Goal: Task Accomplishment & Management: Manage account settings

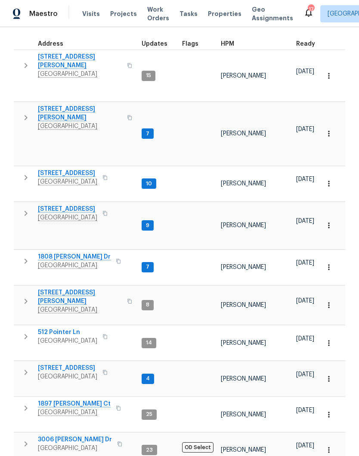
scroll to position [129, 0]
click at [70, 328] on span "512 Pointer Ln" at bounding box center [67, 332] width 59 height 9
click at [72, 337] on span "[GEOGRAPHIC_DATA]" at bounding box center [67, 341] width 59 height 9
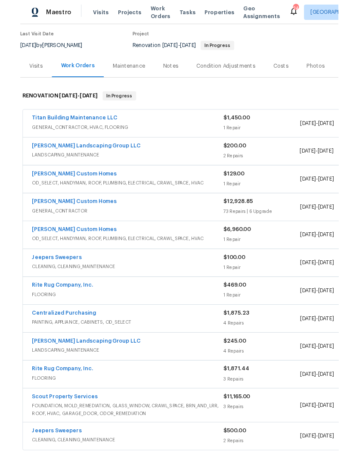
scroll to position [69, 0]
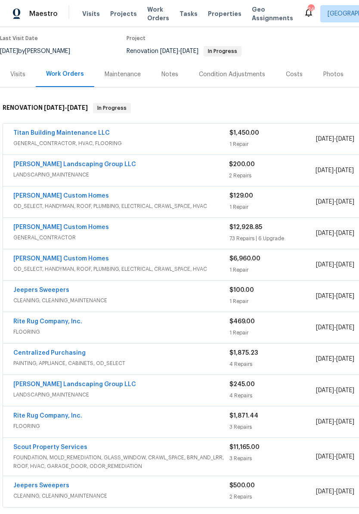
click at [78, 135] on link "Titan Building Maintenance LLC" at bounding box center [61, 133] width 97 height 6
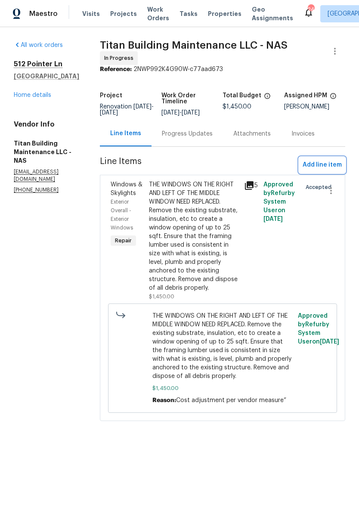
click at [313, 162] on span "Add line item" at bounding box center [322, 165] width 39 height 11
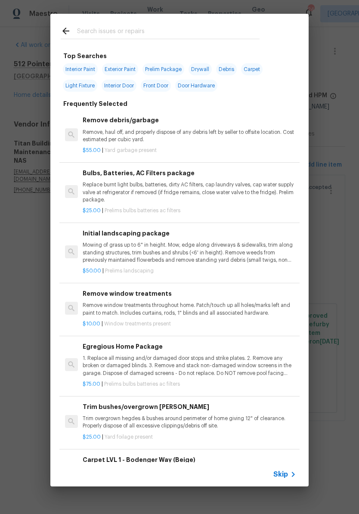
click at [156, 30] on input "text" at bounding box center [168, 32] width 183 height 13
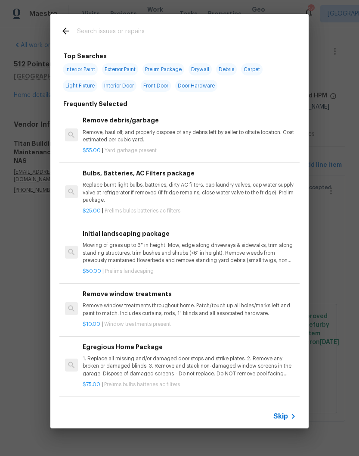
type input "C"
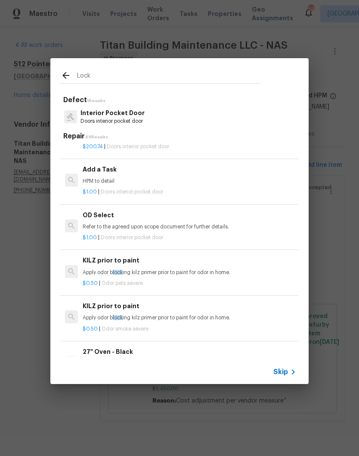
scroll to position [498, -1]
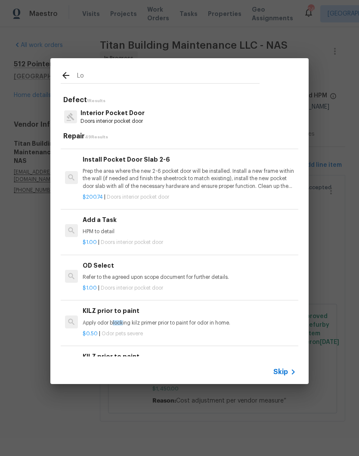
type input "L"
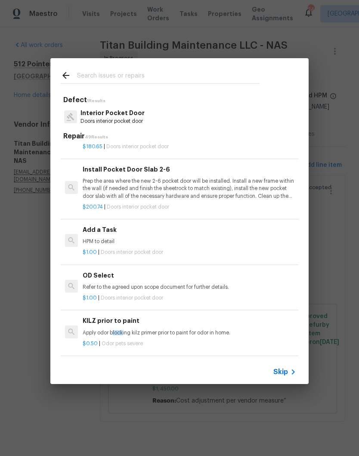
scroll to position [450, 0]
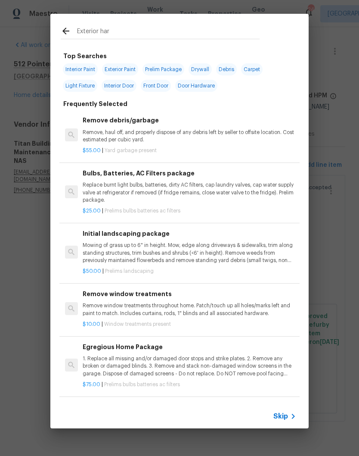
type input "Exterior hard"
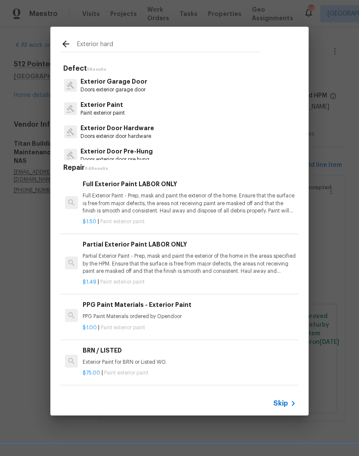
click at [141, 132] on p "Exterior Door Hardware" at bounding box center [118, 128] width 74 height 9
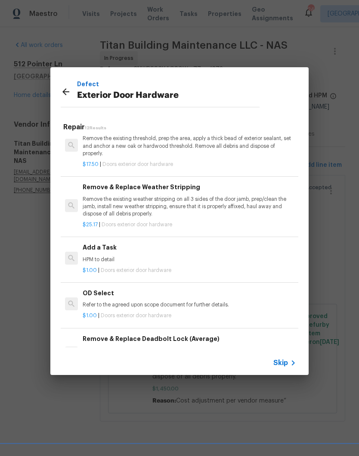
scroll to position [183, 0]
click at [102, 256] on p "HPM to detail" at bounding box center [190, 259] width 214 height 7
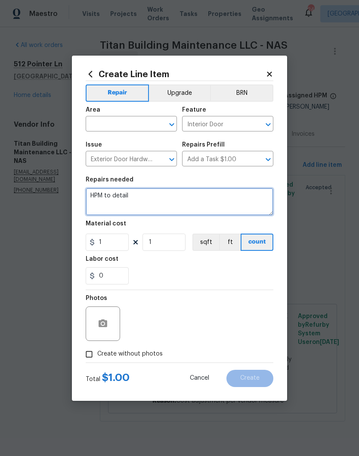
click at [148, 195] on textarea "HPM to detail" at bounding box center [180, 202] width 188 height 28
type textarea "H"
type textarea "Replace the latch on the crawlspace door to stay closed"
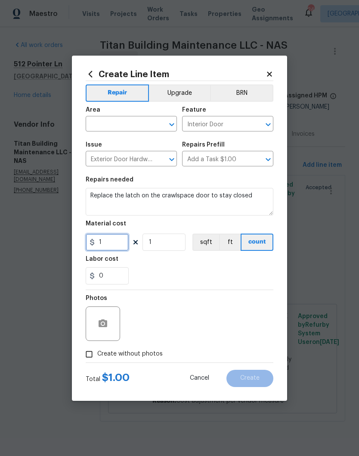
click at [118, 243] on input "1" at bounding box center [107, 242] width 43 height 17
type input "75"
click at [150, 124] on input "text" at bounding box center [119, 124] width 67 height 13
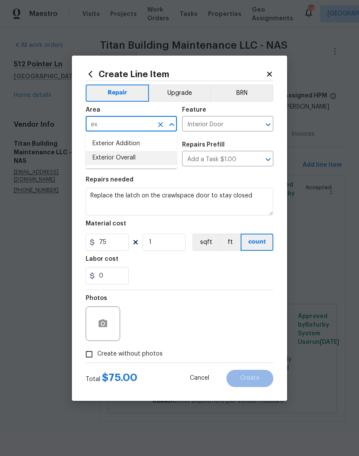
click at [137, 159] on li "Exterior Overall" at bounding box center [131, 158] width 91 height 14
type input "Exterior Overall"
click at [271, 125] on icon "Open" at bounding box center [268, 124] width 10 height 10
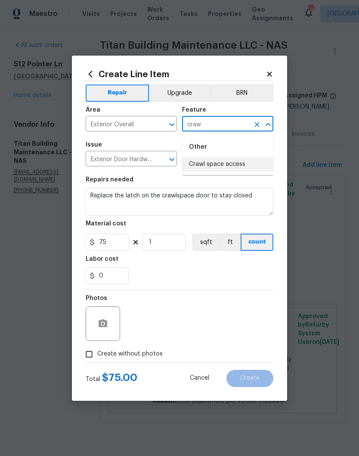
click at [230, 169] on li "Crawl space access" at bounding box center [227, 164] width 91 height 14
type input "Crawl space access"
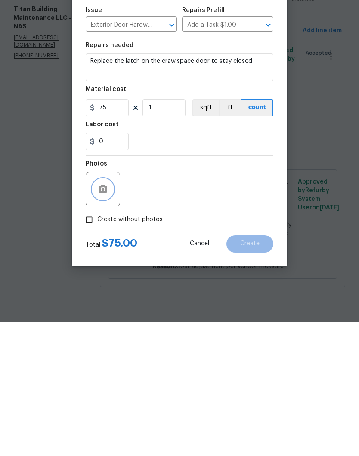
click at [109, 313] on button "button" at bounding box center [103, 323] width 21 height 21
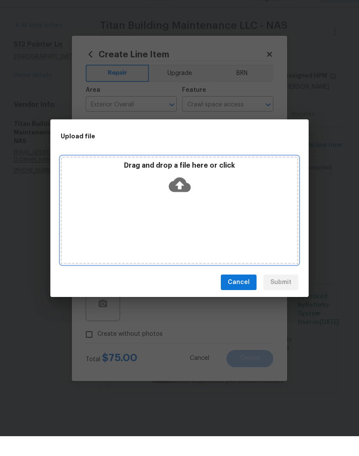
click at [212, 202] on div "Drag and drop a file here or click" at bounding box center [180, 230] width 238 height 108
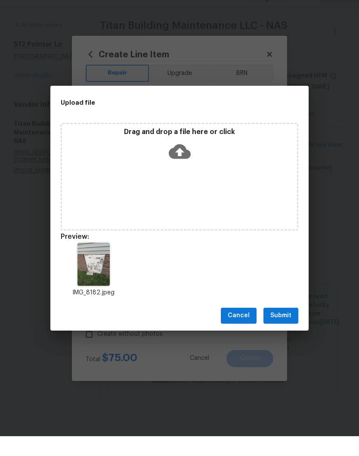
click at [288, 330] on span "Submit" at bounding box center [281, 335] width 21 height 11
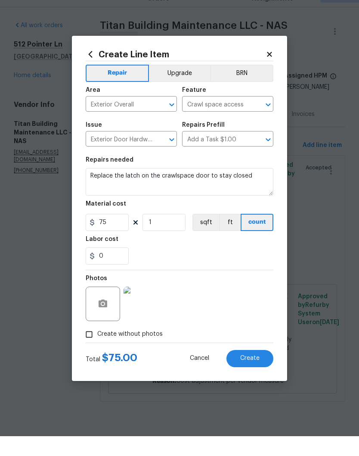
click at [255, 375] on span "Create" at bounding box center [249, 378] width 19 height 6
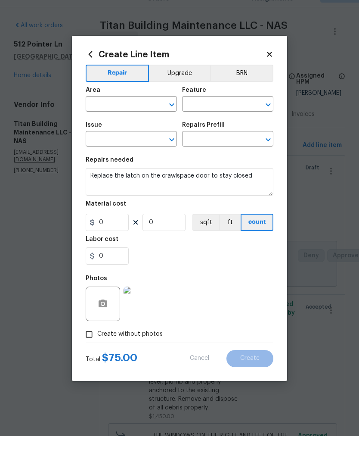
scroll to position [0, 0]
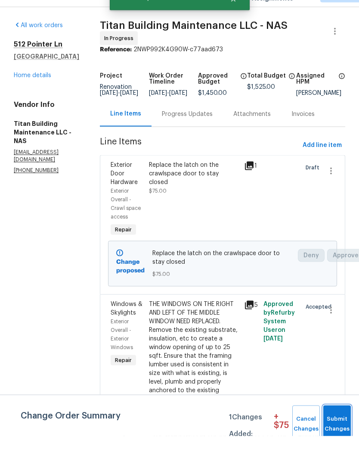
click at [337, 434] on span "Submit Changes" at bounding box center [337, 444] width 19 height 20
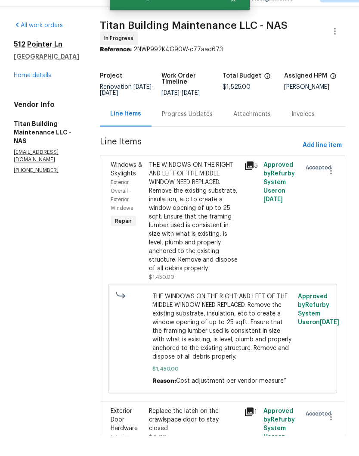
click at [191, 130] on div "Progress Updates" at bounding box center [187, 134] width 51 height 9
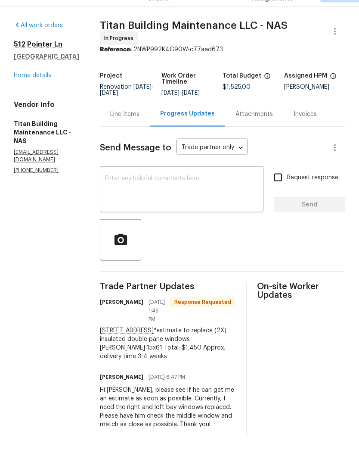
click at [176, 195] on textarea at bounding box center [181, 210] width 153 height 30
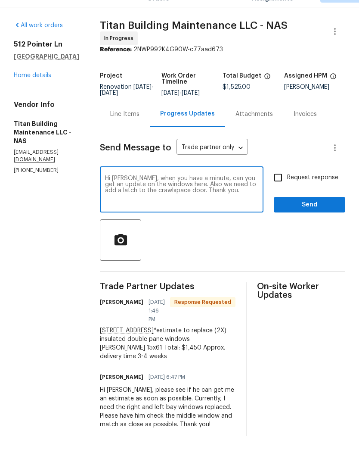
type textarea "Hi Dan, when you have a minute, can you get an update on the windows here. Also…"
click at [314, 219] on span "Send" at bounding box center [310, 224] width 58 height 11
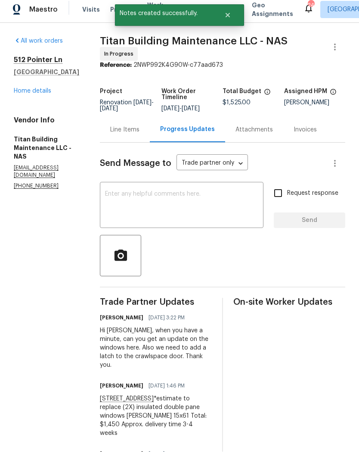
click at [44, 98] on link "Home details" at bounding box center [32, 95] width 37 height 6
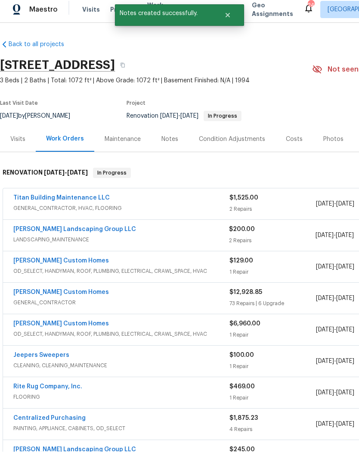
click at [80, 231] on link "[PERSON_NAME] Landscaping Group LLC" at bounding box center [74, 234] width 123 height 6
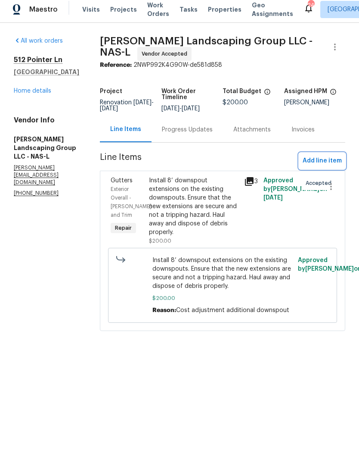
click at [319, 165] on span "Add line item" at bounding box center [322, 165] width 39 height 11
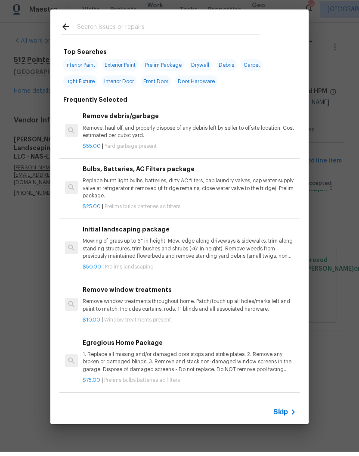
click at [166, 26] on input "text" at bounding box center [168, 32] width 183 height 13
type input "Mow"
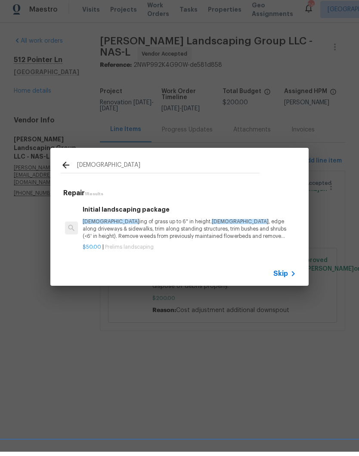
click at [138, 225] on p "Mow ing of grass up to 6" in height. Mow , edge along driveways & sidewalks, tr…" at bounding box center [190, 233] width 214 height 22
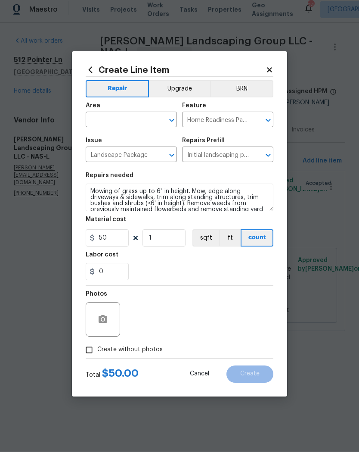
click at [156, 119] on button "Clear" at bounding box center [161, 124] width 12 height 12
click at [135, 156] on li "Exterior Overall" at bounding box center [131, 158] width 91 height 14
type input "Exterior Overall"
click at [117, 241] on input "50" at bounding box center [107, 242] width 43 height 17
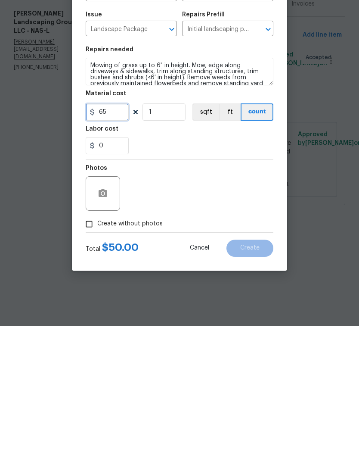
type input "65"
click at [109, 313] on button "button" at bounding box center [103, 323] width 21 height 21
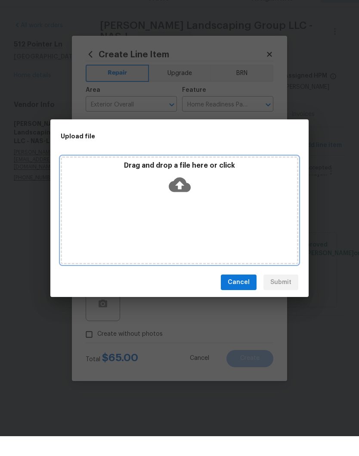
click at [219, 199] on div "Drag and drop a file here or click" at bounding box center [180, 230] width 238 height 108
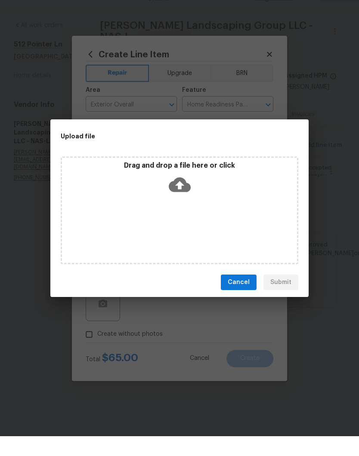
click at [245, 297] on span "Cancel" at bounding box center [239, 302] width 22 height 11
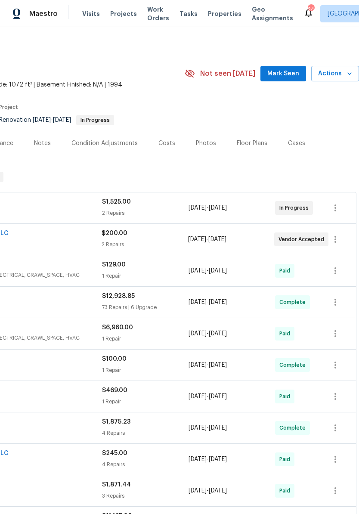
scroll to position [0, 128]
click at [207, 145] on div "Photos" at bounding box center [206, 143] width 20 height 9
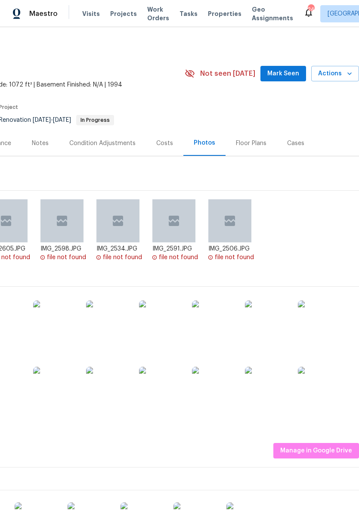
click at [223, 329] on img at bounding box center [213, 322] width 43 height 43
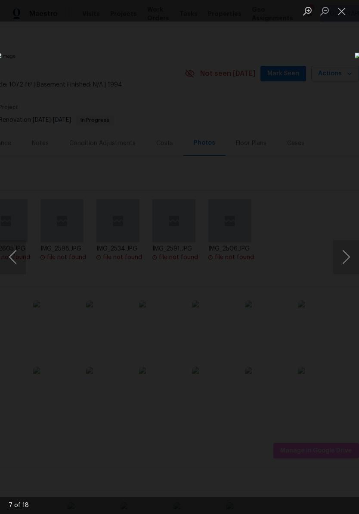
click at [347, 262] on button "Next image" at bounding box center [346, 257] width 26 height 34
click at [340, 259] on button "Next image" at bounding box center [346, 257] width 26 height 34
click at [341, 258] on button "Next image" at bounding box center [346, 257] width 26 height 34
click at [346, 255] on button "Next image" at bounding box center [346, 257] width 26 height 34
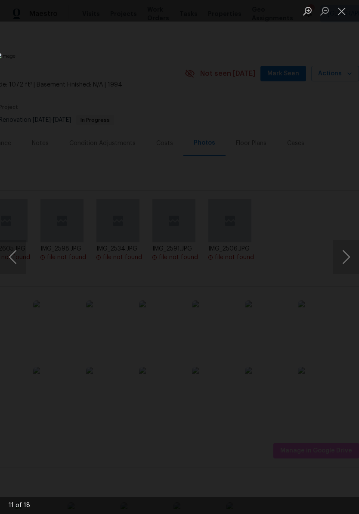
click at [349, 254] on button "Next image" at bounding box center [346, 257] width 26 height 34
click at [16, 257] on button "Previous image" at bounding box center [13, 257] width 26 height 34
click at [347, 267] on button "Next image" at bounding box center [346, 257] width 26 height 34
click at [346, 262] on button "Next image" at bounding box center [346, 257] width 26 height 34
click at [348, 260] on button "Next image" at bounding box center [346, 257] width 26 height 34
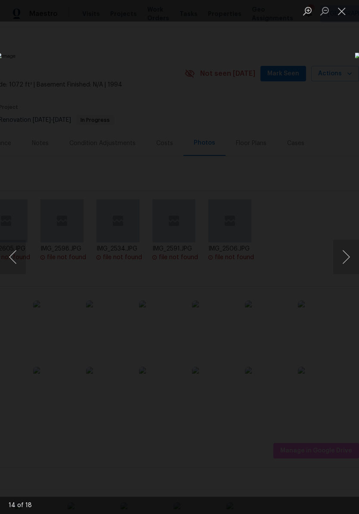
click at [349, 265] on button "Next image" at bounding box center [346, 257] width 26 height 34
click at [347, 259] on button "Next image" at bounding box center [346, 257] width 26 height 34
click at [349, 260] on button "Next image" at bounding box center [346, 257] width 26 height 34
click at [349, 261] on button "Next image" at bounding box center [346, 257] width 26 height 34
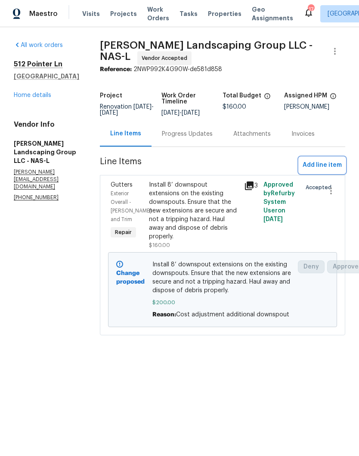
click at [321, 170] on span "Add line item" at bounding box center [322, 165] width 39 height 11
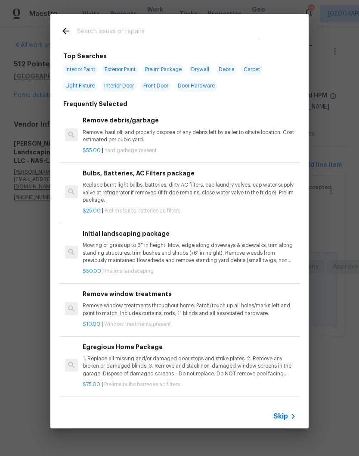
click at [175, 31] on input "text" at bounding box center [168, 32] width 183 height 13
type input "Mow"
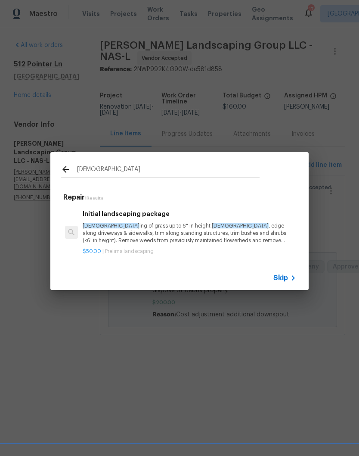
click at [150, 234] on p "Mow ing of grass up to 6" in height. Mow , edge along driveways & sidewalks, tr…" at bounding box center [190, 233] width 214 height 22
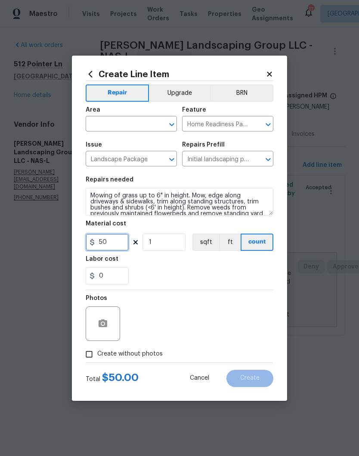
click at [119, 243] on input "50" at bounding box center [107, 242] width 43 height 17
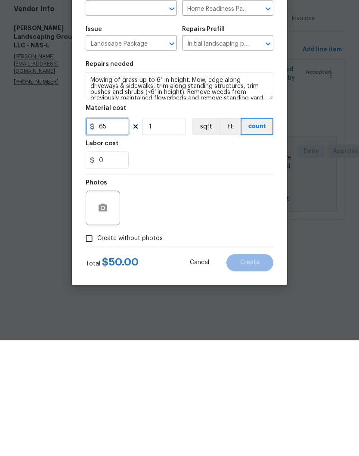
type input "65"
click at [109, 313] on button "button" at bounding box center [103, 323] width 21 height 21
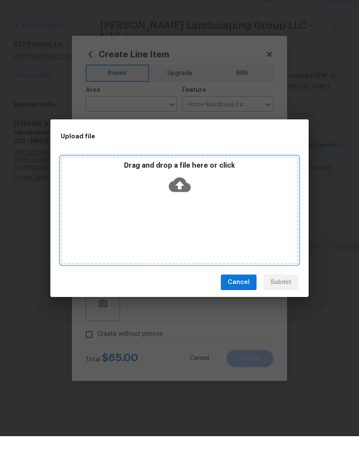
click at [192, 201] on div "Drag and drop a file here or click" at bounding box center [180, 230] width 238 height 108
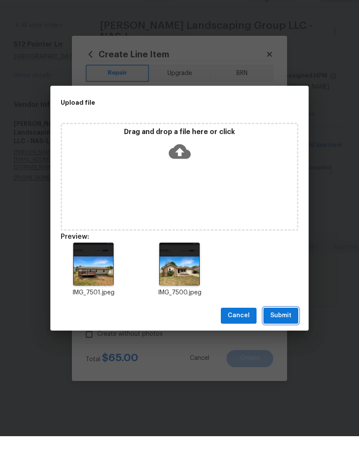
click at [283, 330] on span "Submit" at bounding box center [281, 335] width 21 height 11
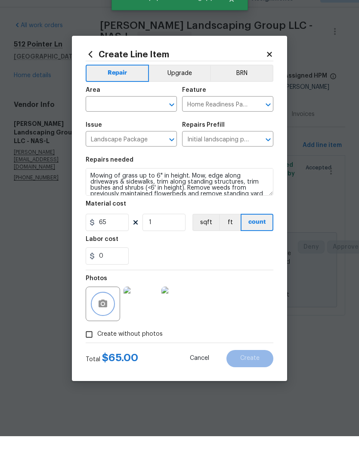
click at [157, 120] on icon "Clear" at bounding box center [160, 124] width 9 height 9
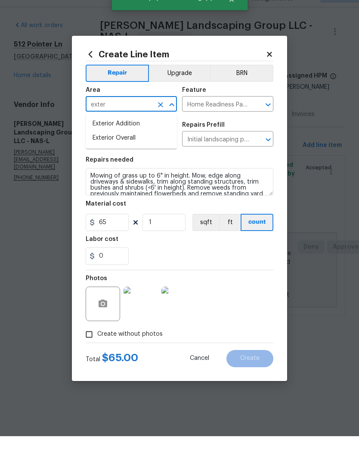
click at [134, 151] on li "Exterior Overall" at bounding box center [131, 158] width 91 height 14
type input "Exterior Overall"
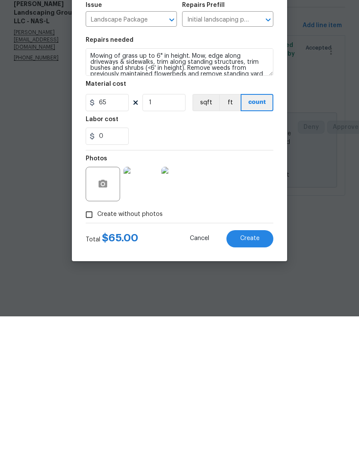
click at [254, 370] on button "Create" at bounding box center [250, 378] width 47 height 17
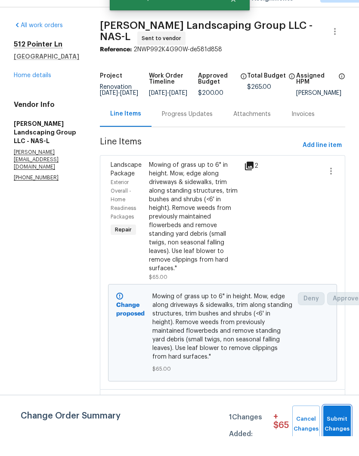
click at [343, 434] on span "Submit Changes" at bounding box center [337, 444] width 19 height 20
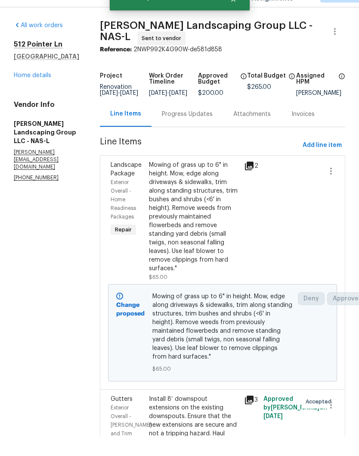
click at [213, 130] on div "Progress Updates" at bounding box center [187, 134] width 51 height 9
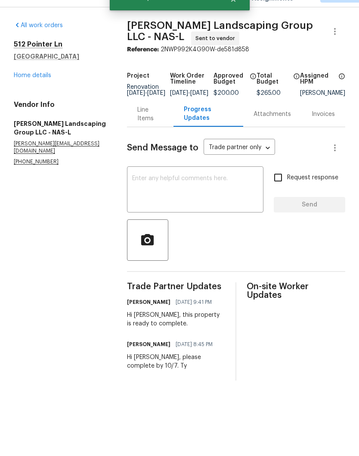
click at [214, 188] on div "x ​" at bounding box center [195, 210] width 137 height 44
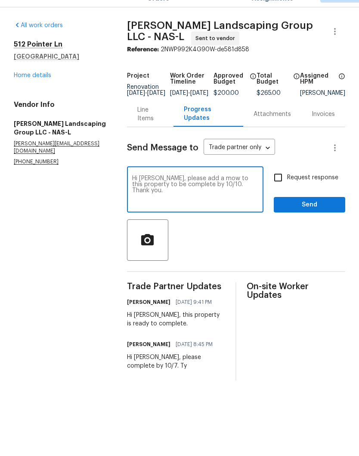
type textarea "Hi Juan, please add a mow to this property to be complete by 10/10. Thank you."
click at [310, 219] on span "Send" at bounding box center [310, 224] width 58 height 11
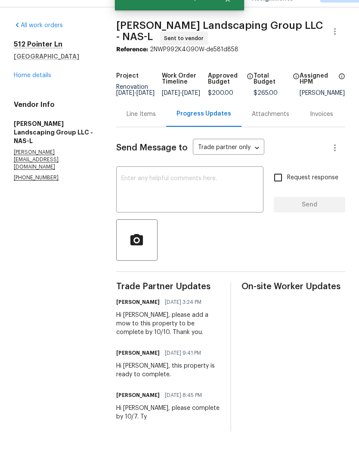
click at [48, 92] on link "Home details" at bounding box center [32, 95] width 37 height 6
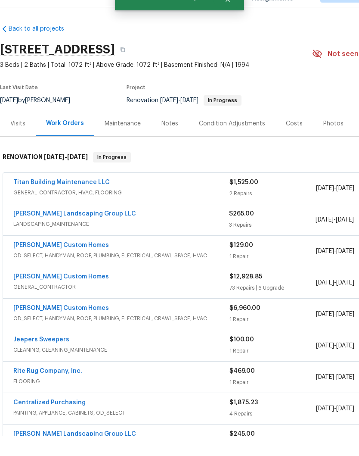
click at [171, 139] on div "Notes" at bounding box center [170, 143] width 17 height 9
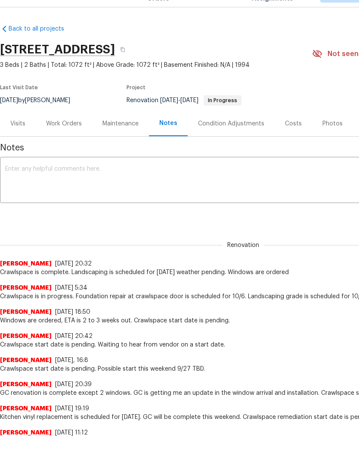
click at [101, 186] on textarea at bounding box center [243, 201] width 477 height 30
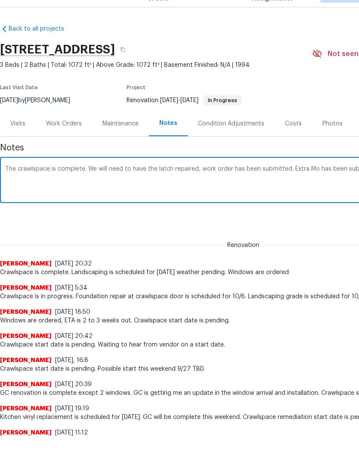
scroll to position [0, 128]
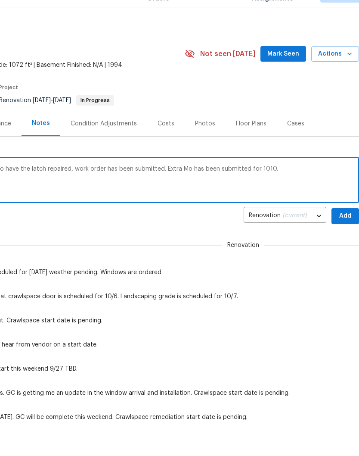
click at [188, 186] on textarea "The crawlspace is complete. We will need to have the latch repaired, work order…" at bounding box center [116, 201] width 477 height 30
click at [191, 186] on textarea "The crawlspace is complete. We will need to have the latch repaired, work order…" at bounding box center [116, 201] width 477 height 30
click at [284, 186] on textarea "The crawlspace is complete. We will need to have the latch repaired, work order…" at bounding box center [116, 201] width 477 height 30
click at [283, 186] on textarea "The crawlspace is complete. We will need to have the latch repaired, work order…" at bounding box center [116, 201] width 477 height 30
click at [324, 186] on textarea "The crawlspace is complete. We will need to have the latch repaired, work order…" at bounding box center [116, 201] width 477 height 30
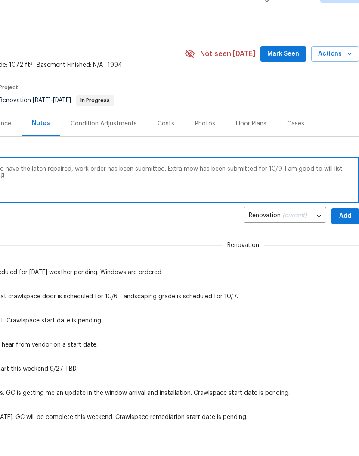
click at [326, 186] on textarea "The crawlspace is complete. We will need to have the latch repaired, work order…" at bounding box center [116, 201] width 477 height 30
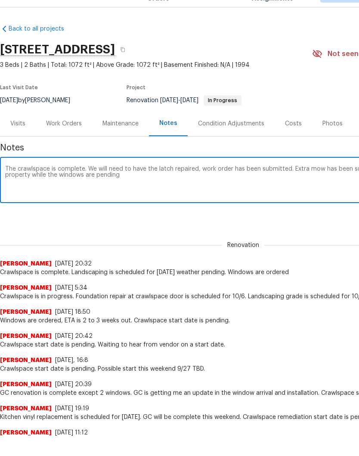
scroll to position [0, 0]
click at [135, 186] on textarea "The crawlspace is complete. We will need to have the latch repaired, work order…" at bounding box center [243, 201] width 477 height 30
click at [159, 186] on textarea "The crawlspace is complete. We will need to have the latch repaired, work order…" at bounding box center [243, 201] width 477 height 30
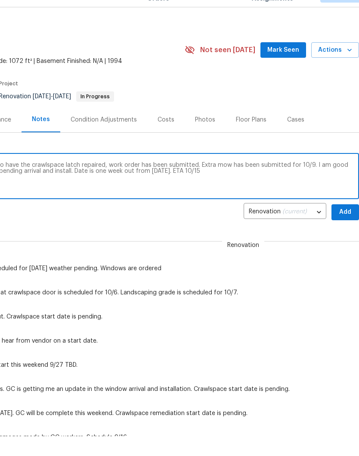
scroll to position [3, 128]
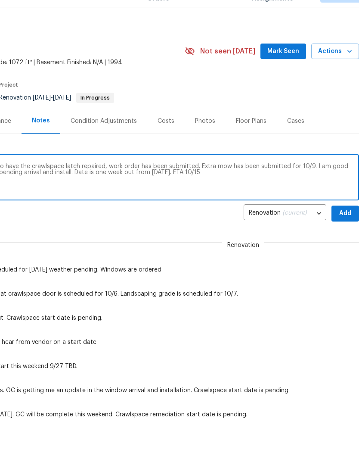
type textarea "The crawlspace is complete. We will need to have the crawlspace latch repaired,…"
click at [348, 228] on span "Add" at bounding box center [346, 233] width 14 height 11
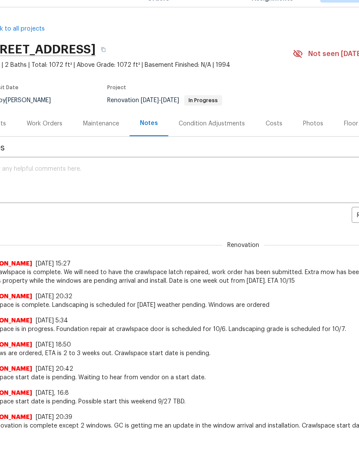
scroll to position [0, 19]
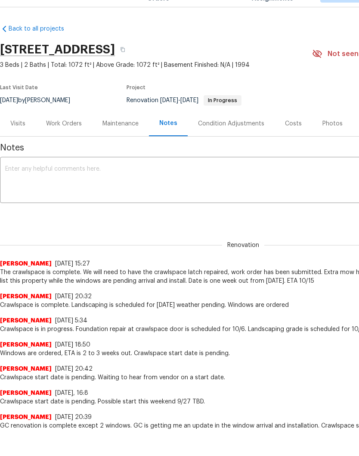
click at [65, 131] on div "Work Orders" at bounding box center [64, 143] width 56 height 25
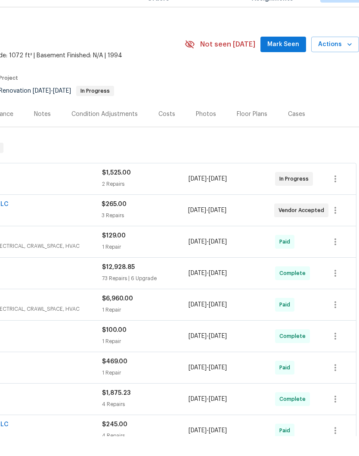
scroll to position [9, 128]
click at [344, 59] on span "Actions" at bounding box center [335, 64] width 34 height 11
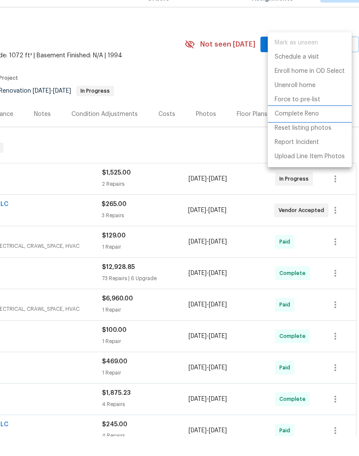
click at [299, 129] on p "Complete Reno" at bounding box center [297, 133] width 44 height 9
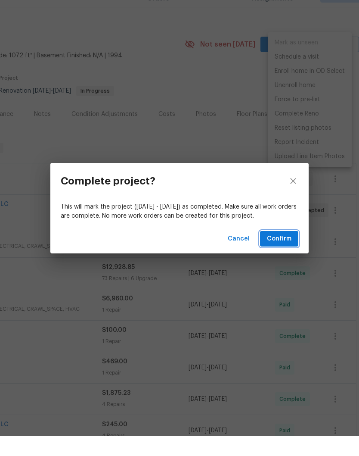
click at [284, 253] on span "Confirm" at bounding box center [279, 258] width 25 height 11
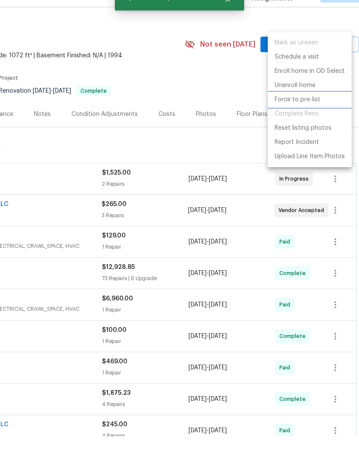
click at [315, 115] on p "Force to pre-list" at bounding box center [298, 119] width 46 height 9
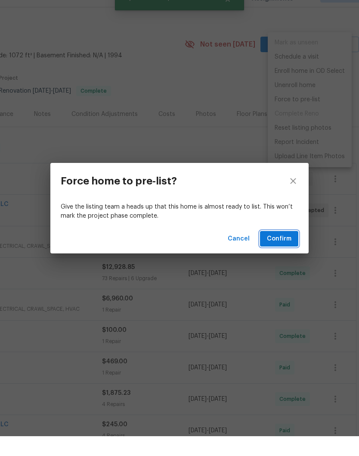
click at [286, 253] on span "Confirm" at bounding box center [279, 258] width 25 height 11
